Goal: Information Seeking & Learning: Learn about a topic

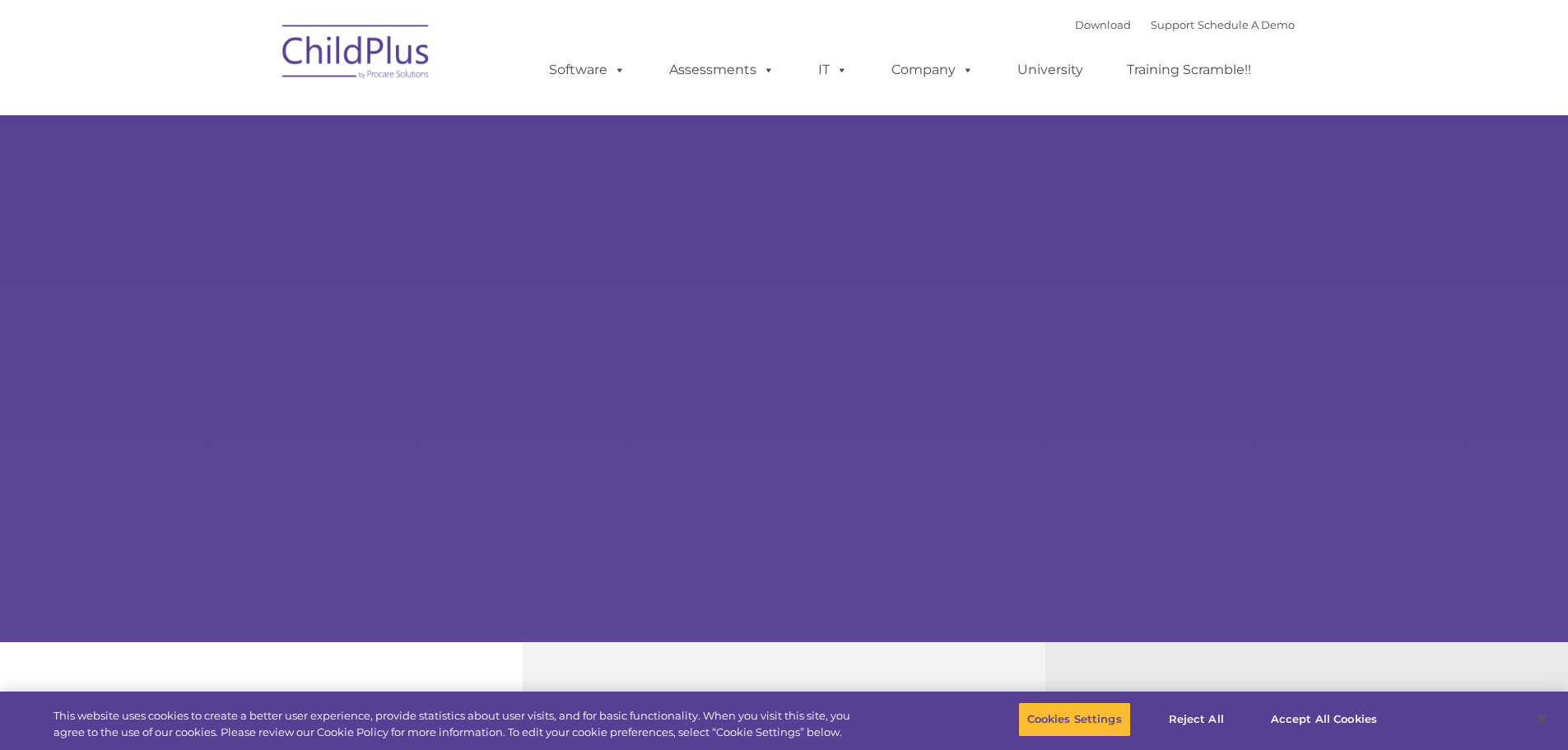
select select "MEDIUM"
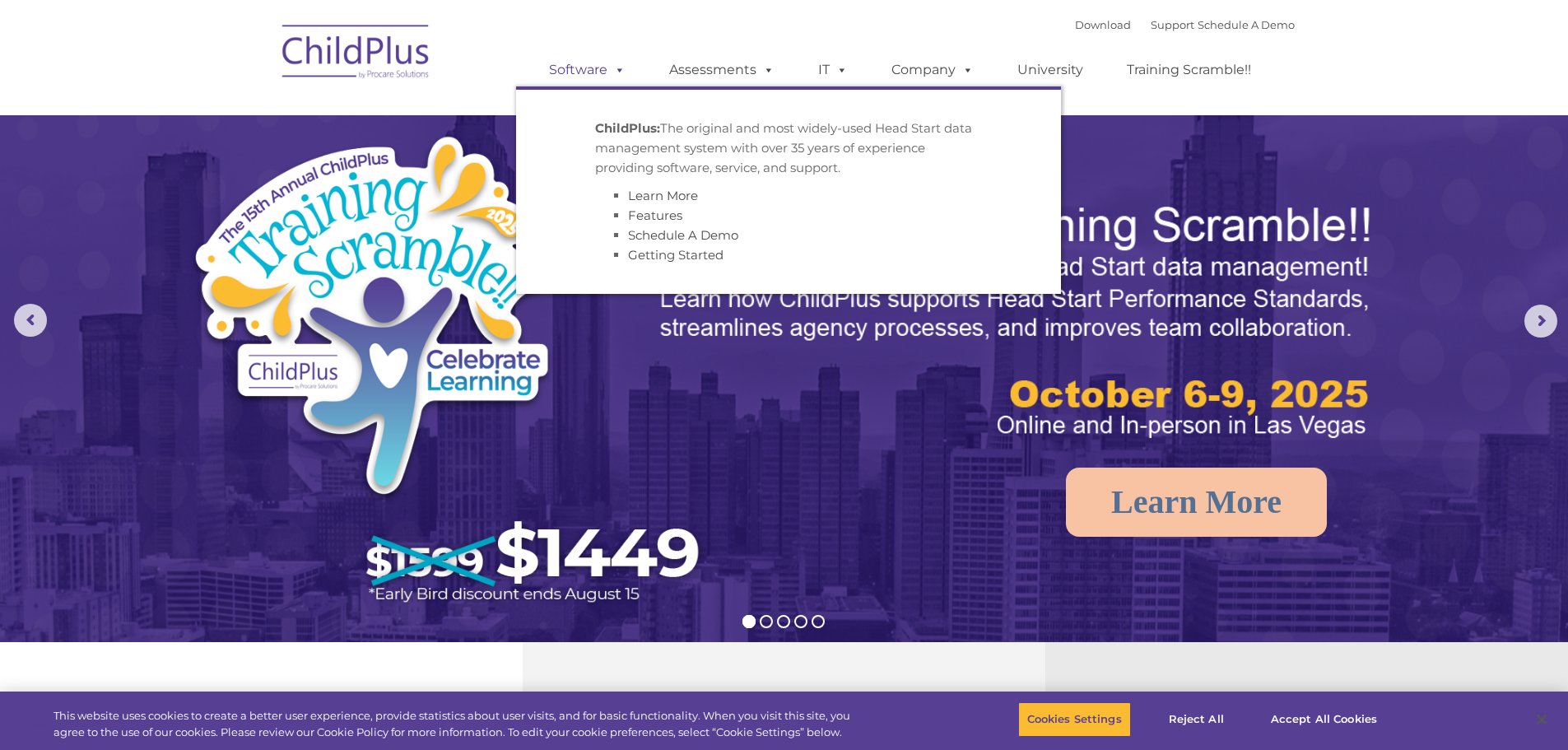
click at [594, 70] on link "Software" at bounding box center [587, 69] width 110 height 33
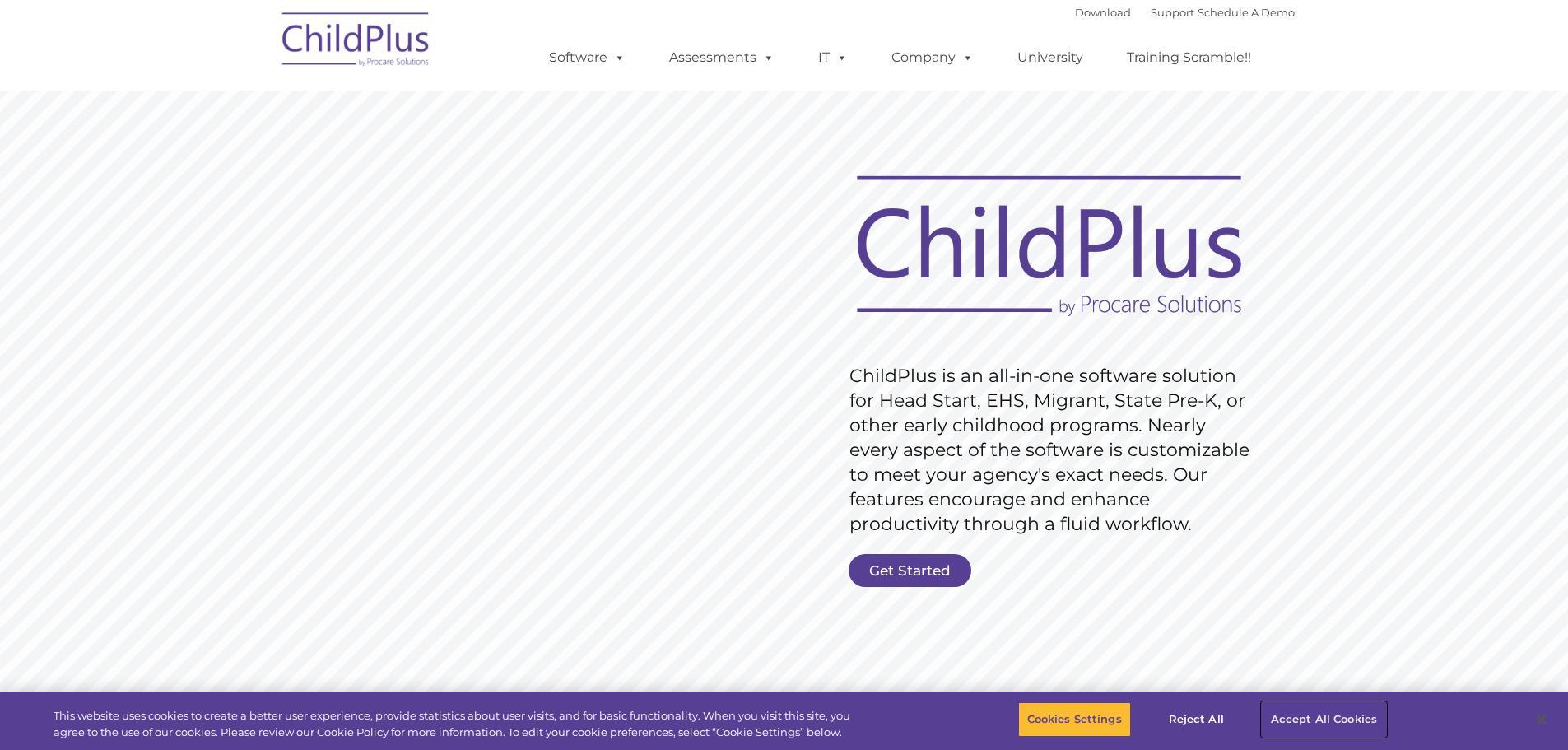
click at [1377, 724] on button "Accept All Cookies" at bounding box center [1324, 719] width 124 height 35
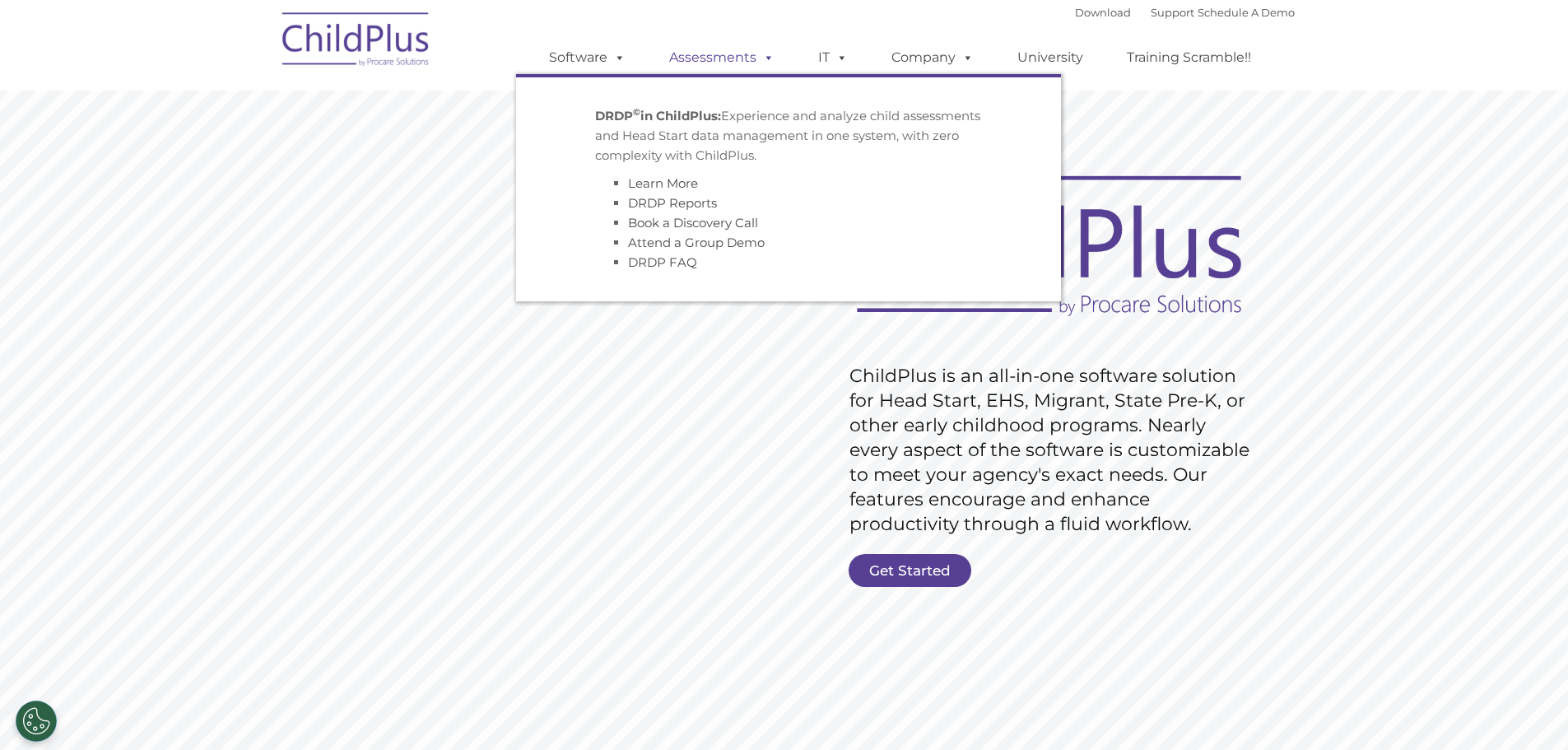
click at [732, 60] on link "Assessments" at bounding box center [722, 57] width 138 height 33
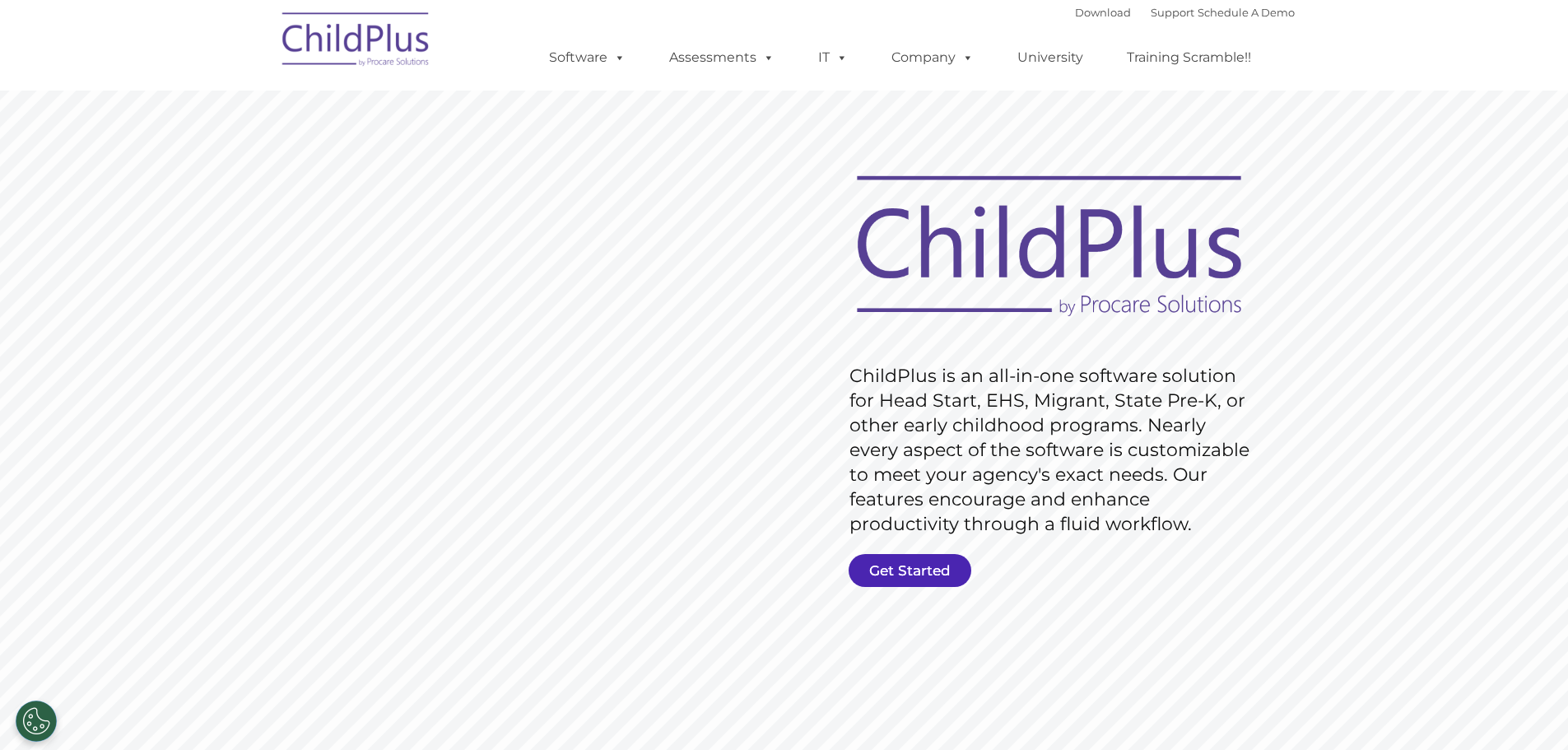
click at [904, 563] on link "Get Started" at bounding box center [910, 569] width 122 height 33
click at [416, 36] on img at bounding box center [356, 41] width 165 height 82
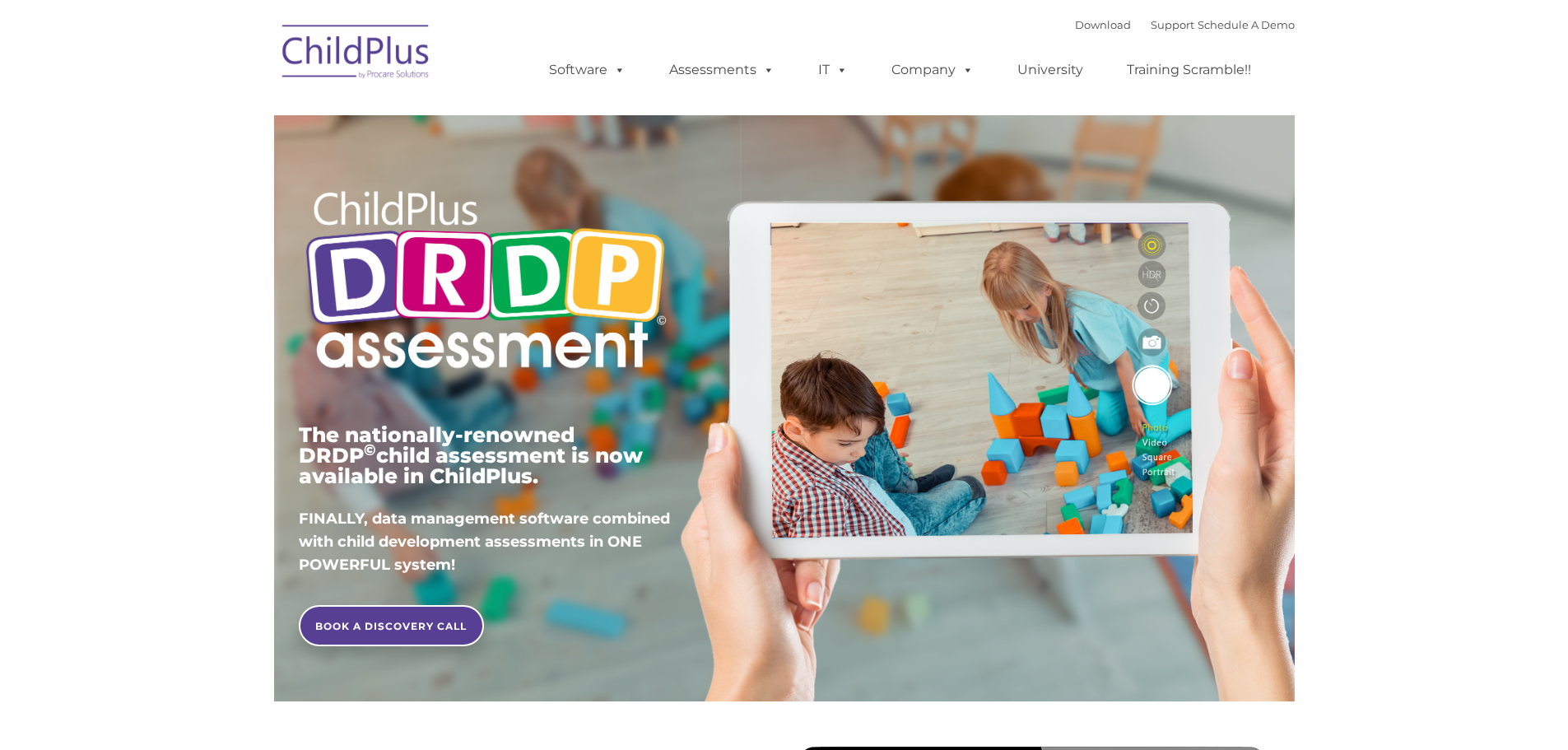
type input ""
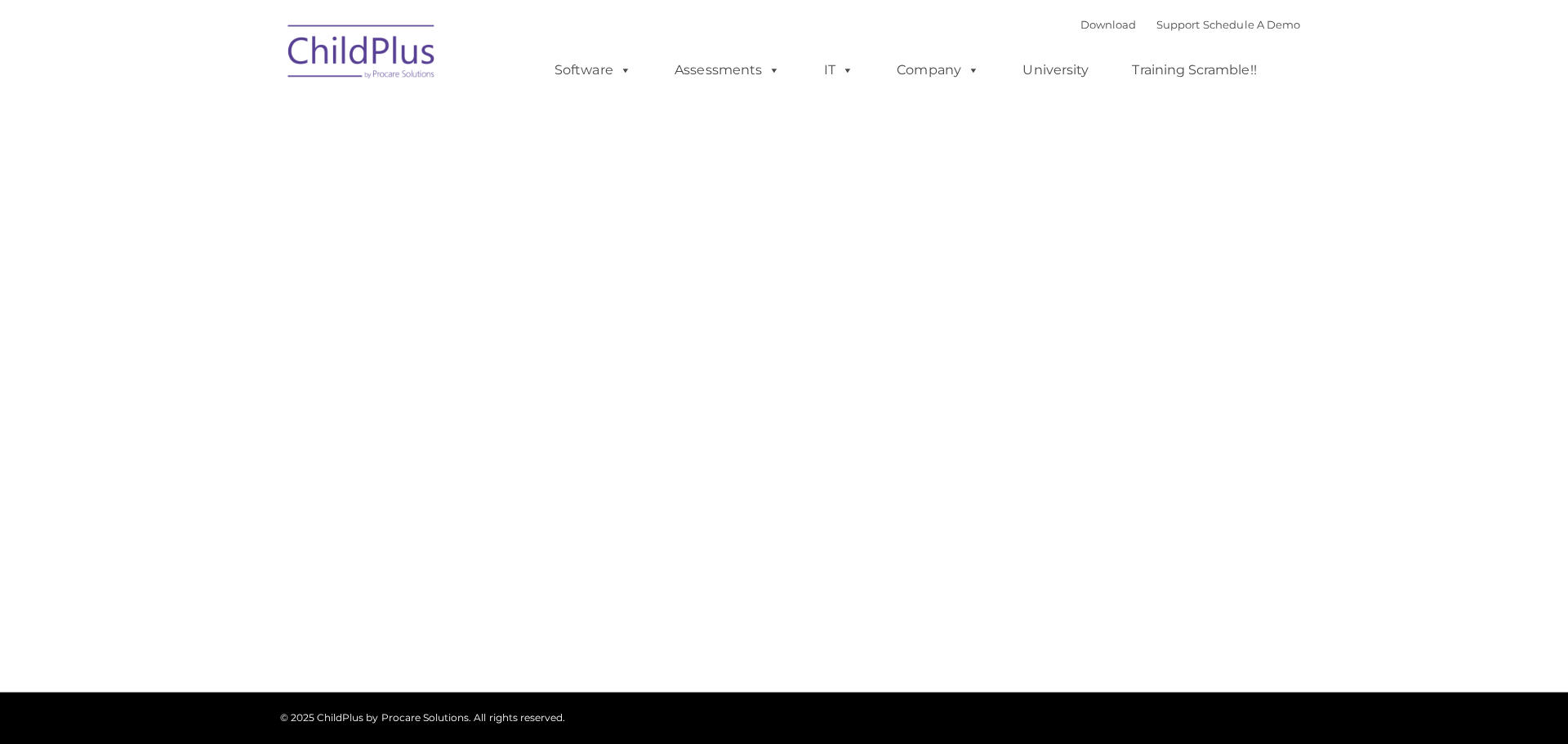
type input ""
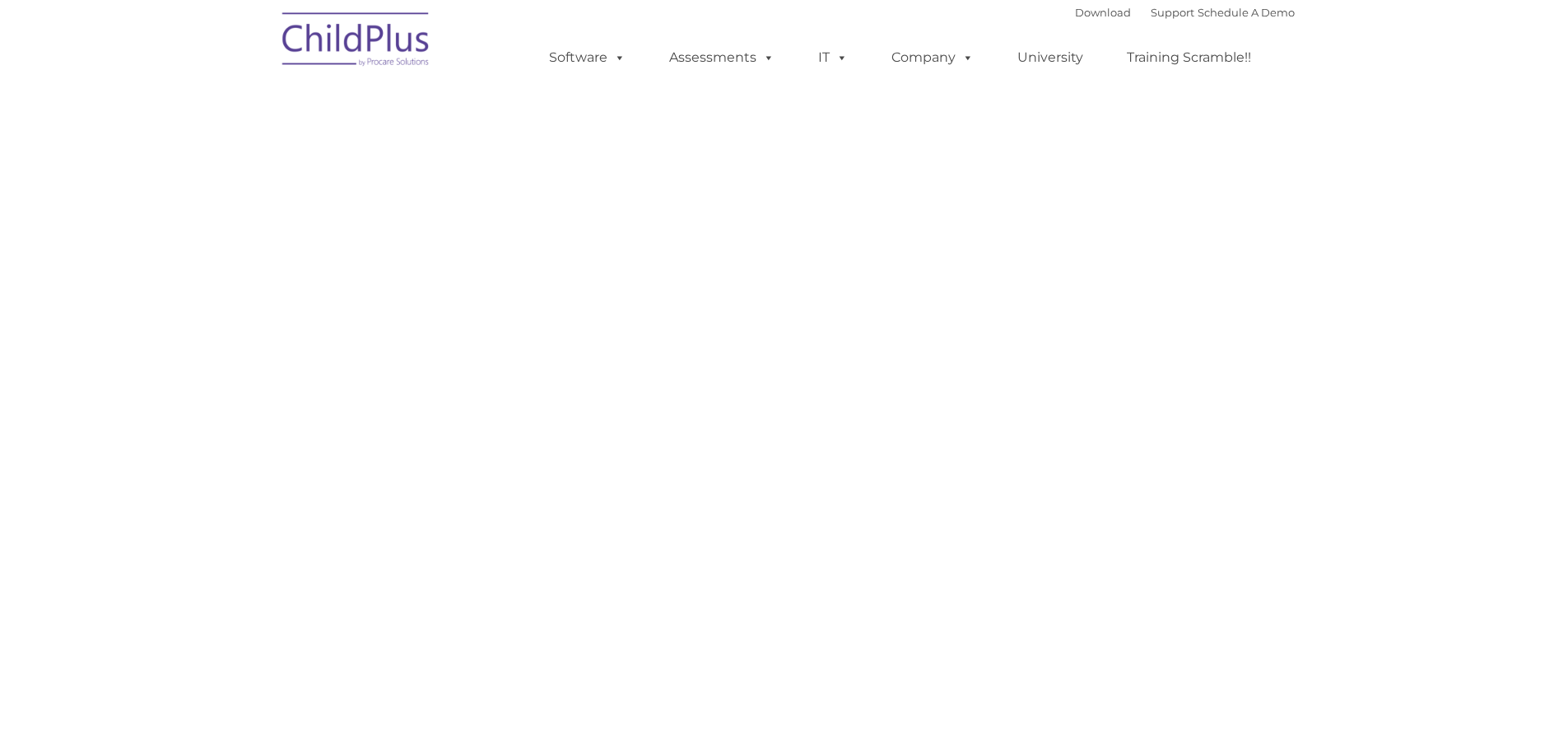
select select "MEDIUM"
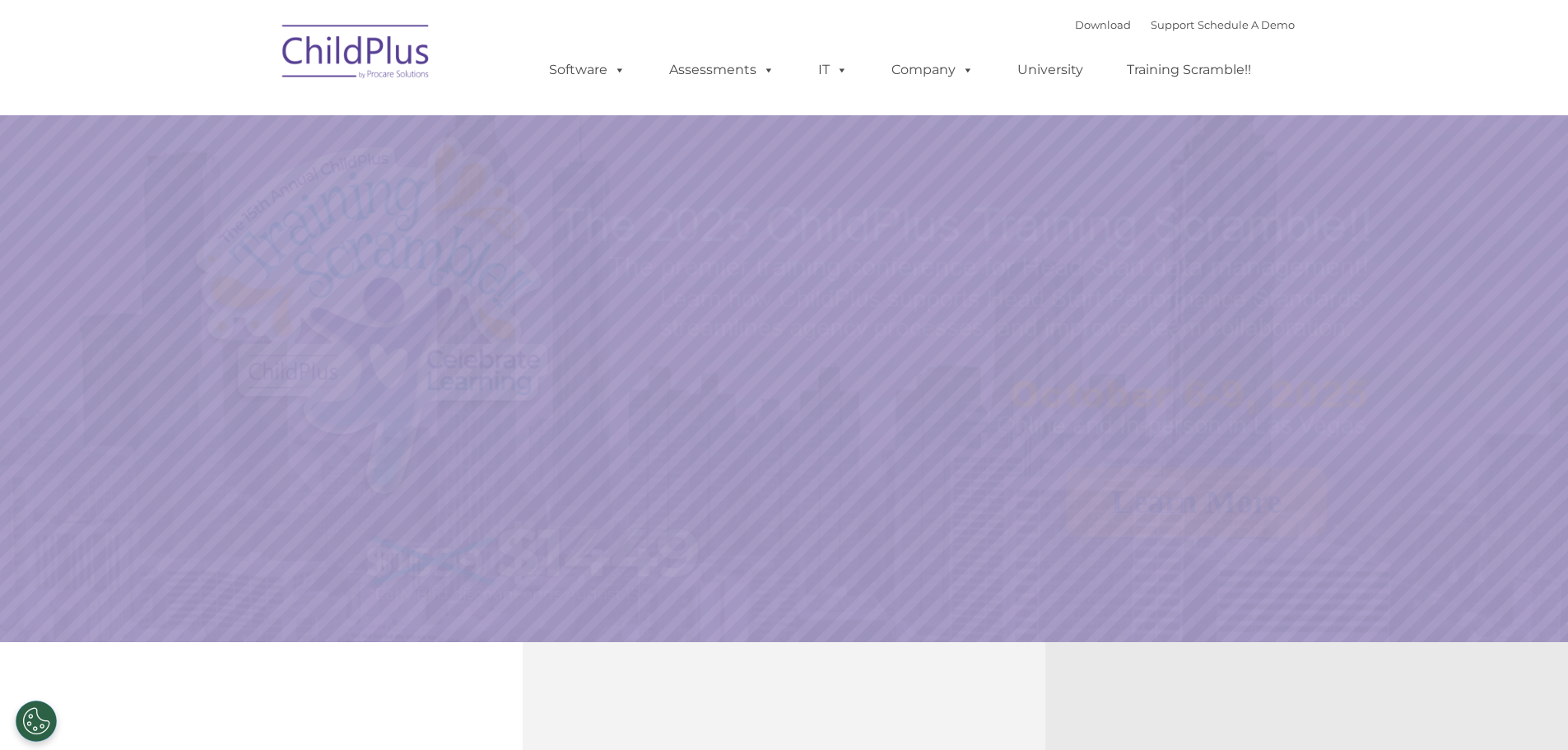
select select "MEDIUM"
